Goal: Task Accomplishment & Management: Manage account settings

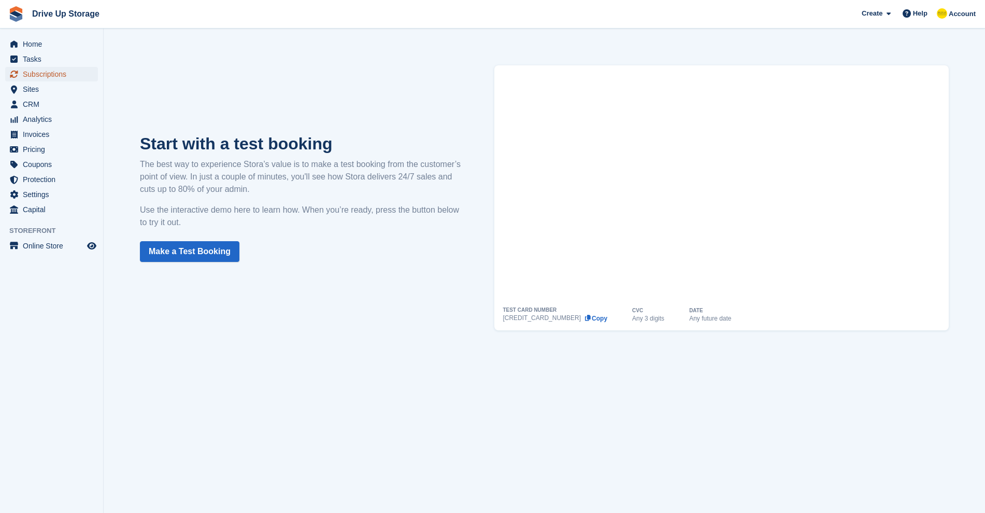
click at [50, 74] on span "Subscriptions" at bounding box center [54, 74] width 62 height 15
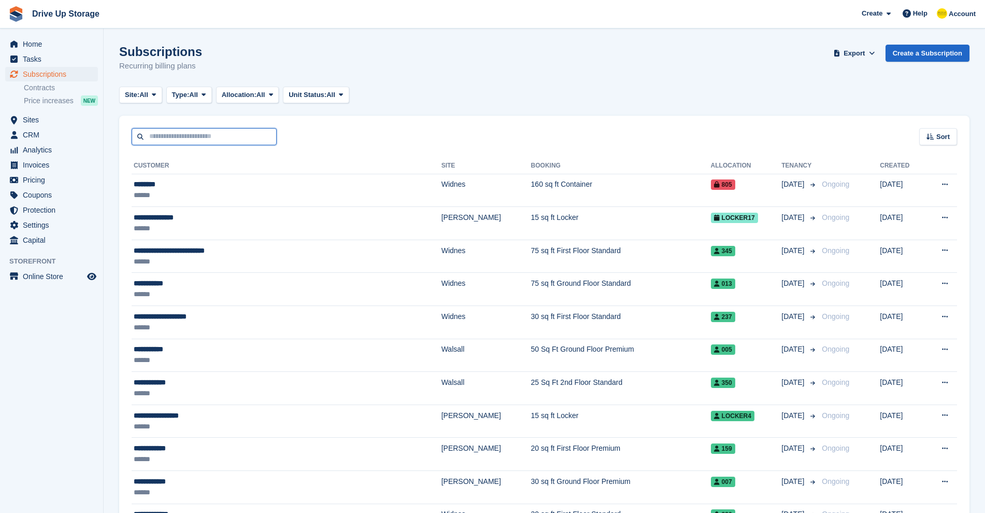
click at [209, 131] on input "text" at bounding box center [204, 136] width 145 height 17
type input "*********"
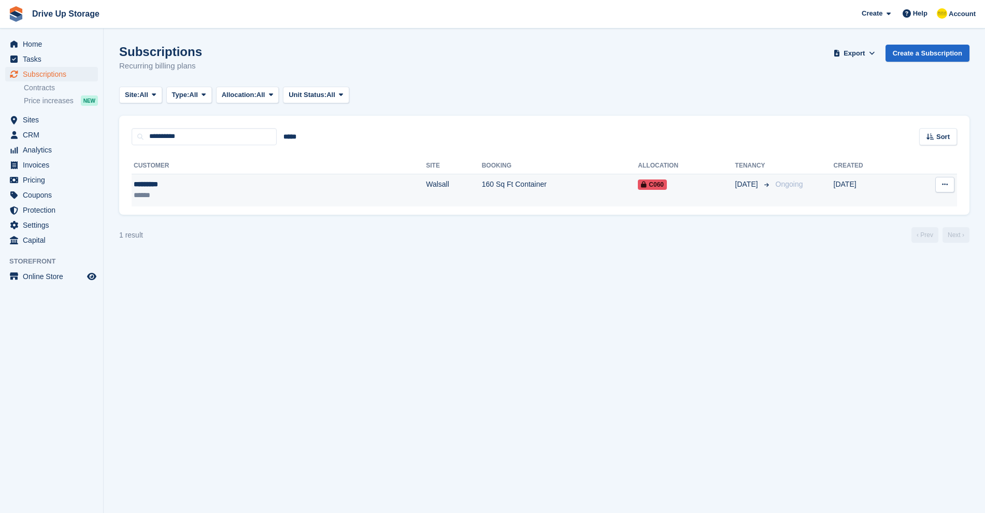
click at [208, 199] on div "******" at bounding box center [194, 195] width 120 height 11
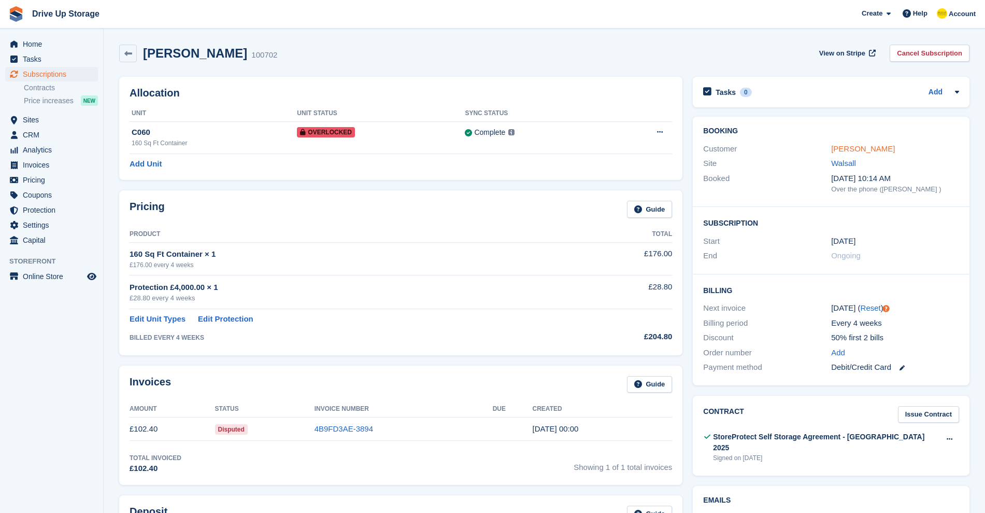
click at [857, 146] on link "[PERSON_NAME]" at bounding box center [863, 148] width 64 height 9
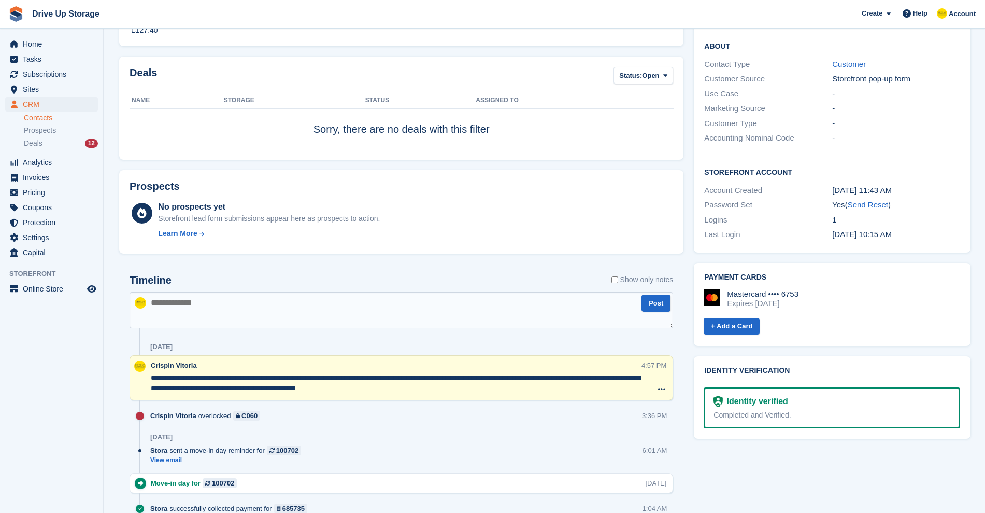
scroll to position [504, 0]
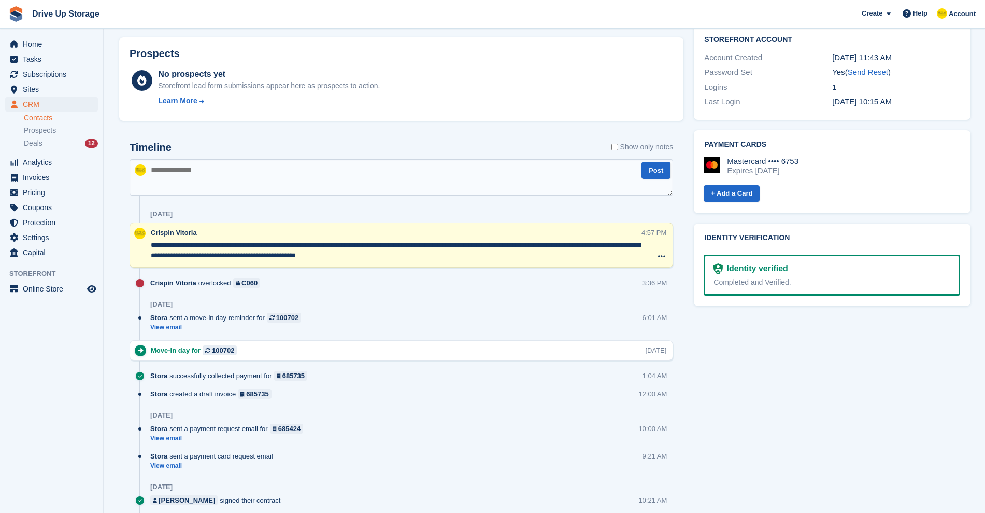
click at [781, 262] on div "Identity verified" at bounding box center [755, 268] width 65 height 12
click at [783, 277] on div "Completed and Verified." at bounding box center [832, 282] width 237 height 11
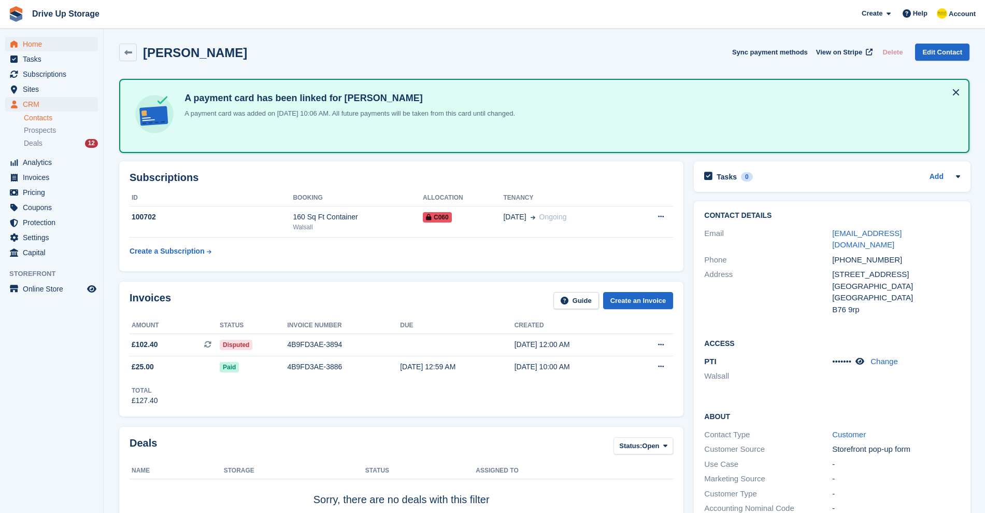
scroll to position [0, 0]
click at [38, 74] on span "Subscriptions" at bounding box center [54, 74] width 62 height 15
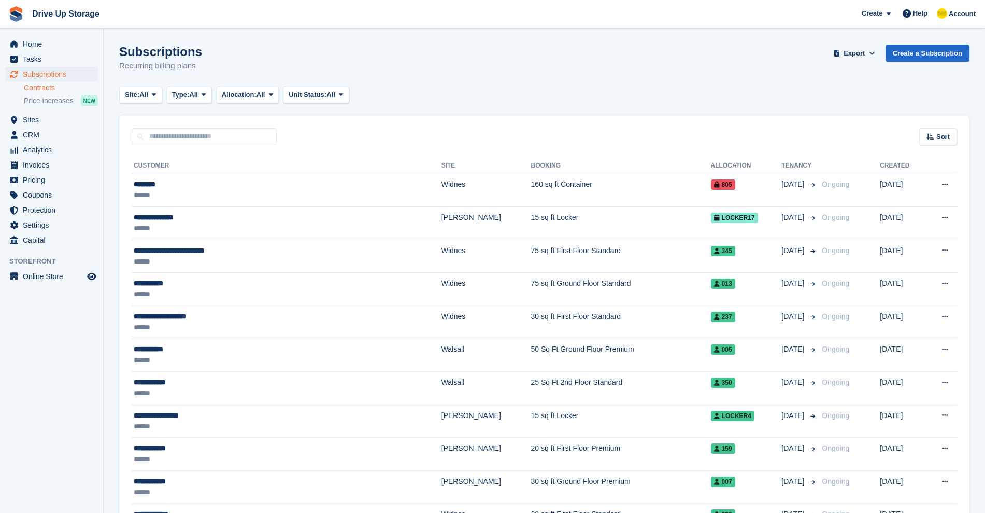
click at [40, 84] on link "Contracts" at bounding box center [61, 88] width 74 height 10
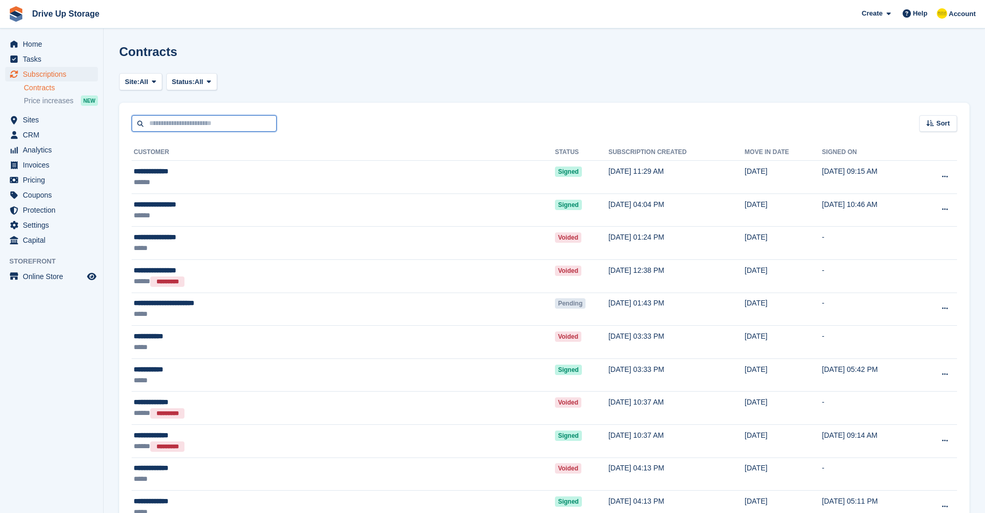
click at [156, 126] on input "text" at bounding box center [204, 123] width 145 height 17
type input "*********"
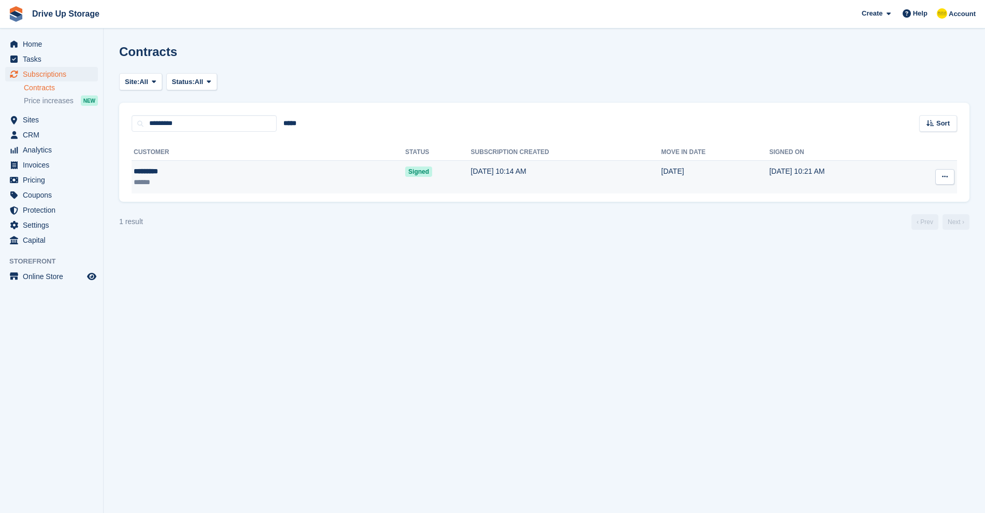
click at [945, 178] on icon at bounding box center [945, 176] width 6 height 7
click at [895, 224] on p "Download contract" at bounding box center [905, 223] width 90 height 13
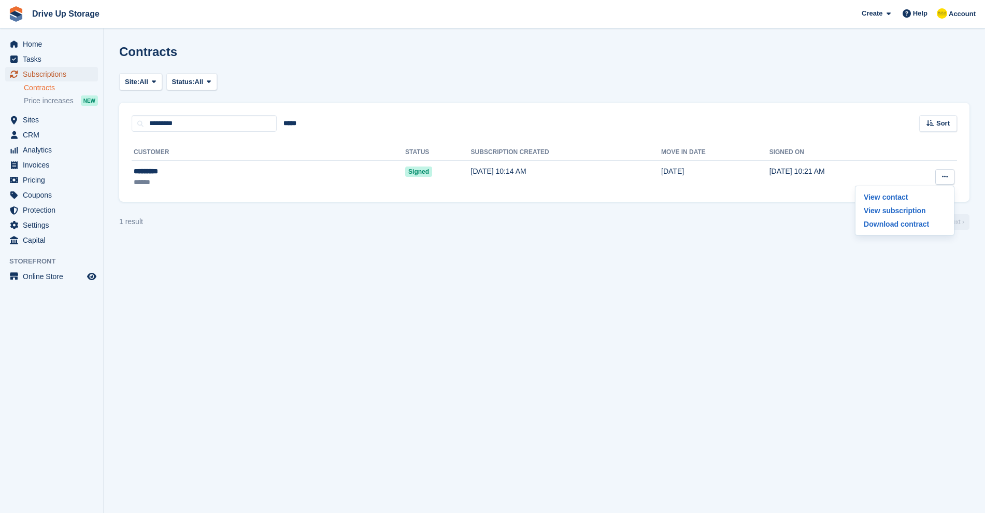
click at [47, 73] on span "Subscriptions" at bounding box center [54, 74] width 62 height 15
